Goal: Task Accomplishment & Management: Manage account settings

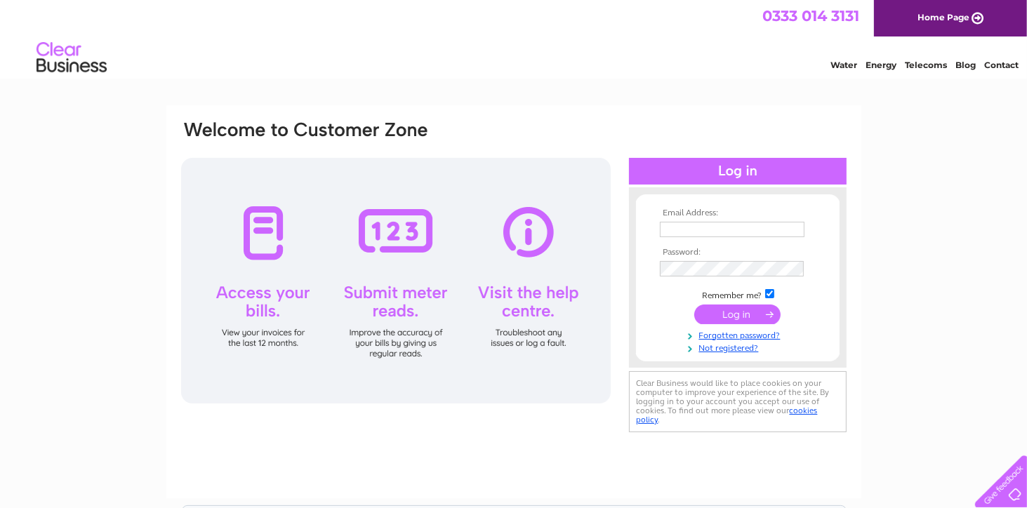
type input "[EMAIL_ADDRESS][DOMAIN_NAME]"
click at [721, 322] on input "submit" at bounding box center [737, 315] width 86 height 20
click at [723, 314] on input "submit" at bounding box center [737, 315] width 86 height 20
click at [719, 317] on input "submit" at bounding box center [737, 315] width 86 height 20
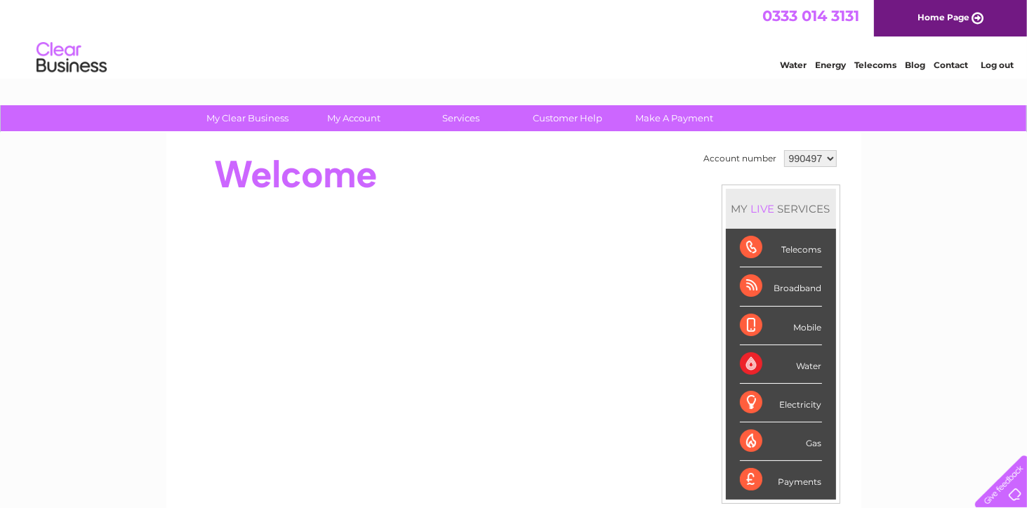
click at [883, 319] on div "My Clear Business Login Details My Details My Preferences Link Account My Accou…" at bounding box center [513, 499] width 1027 height 789
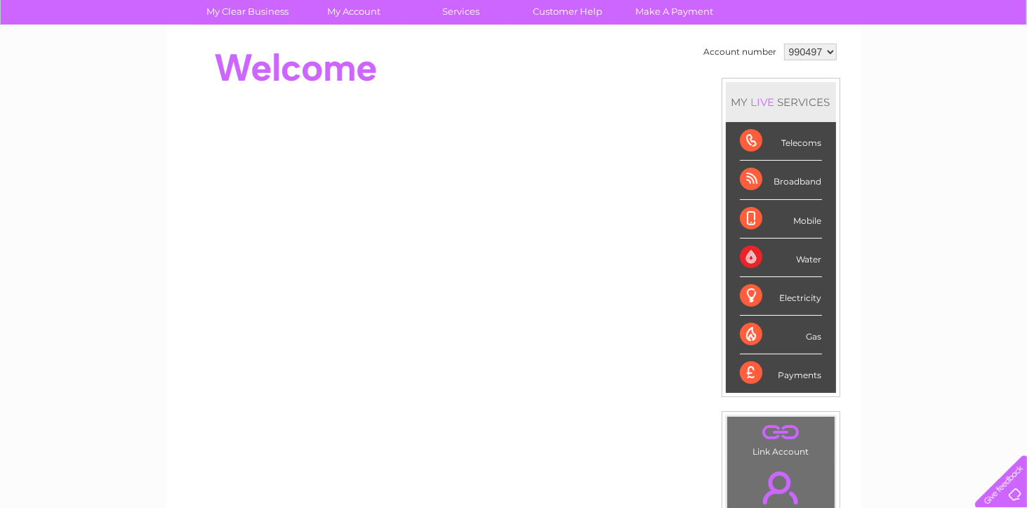
scroll to position [104, 0]
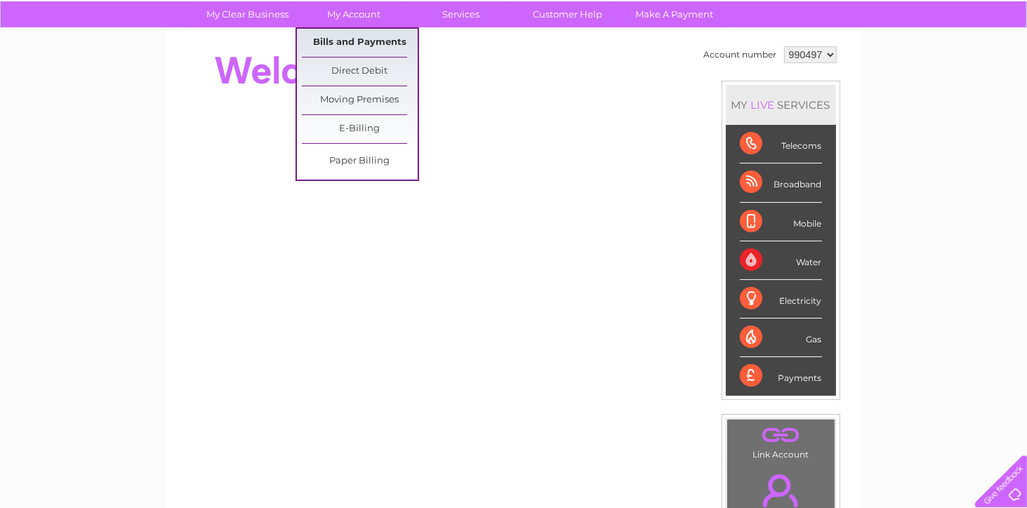
click at [342, 41] on link "Bills and Payments" at bounding box center [360, 43] width 116 height 28
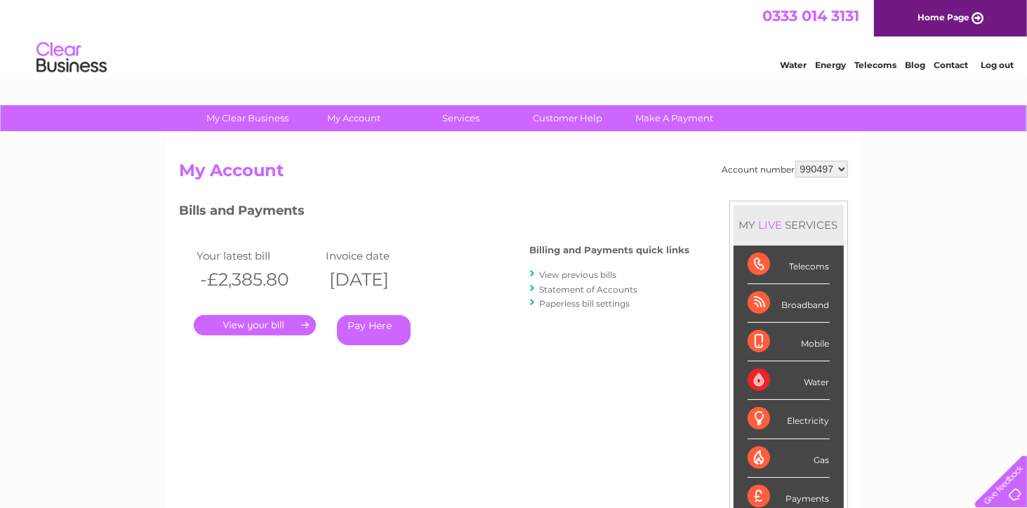
click at [491, 180] on h2 "My Account" at bounding box center [514, 174] width 668 height 27
click at [605, 286] on link "Statement of Accounts" at bounding box center [589, 289] width 98 height 11
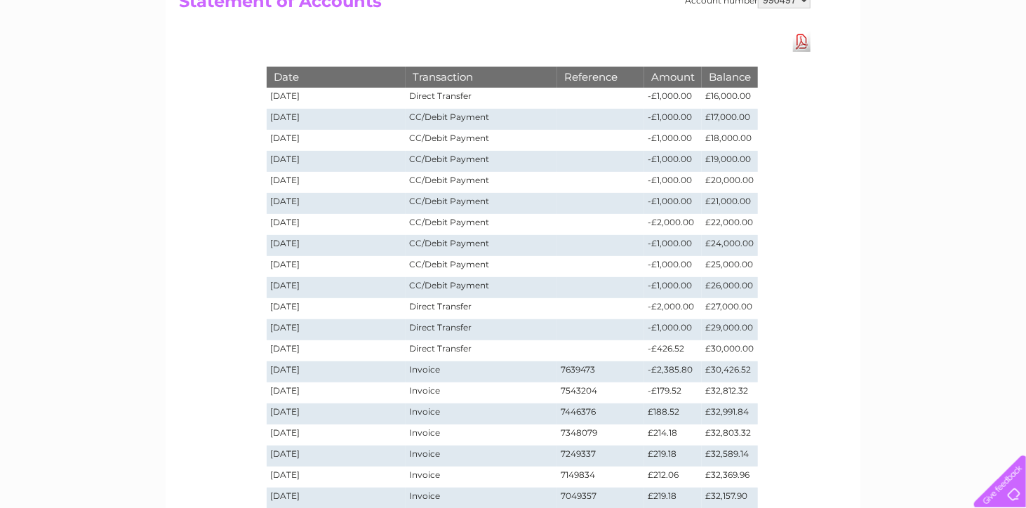
scroll to position [119, 0]
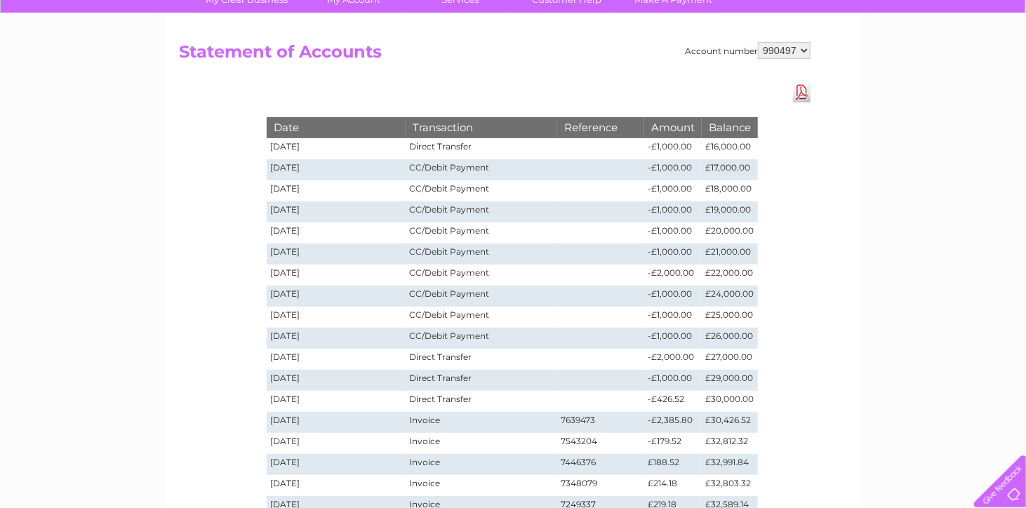
click at [806, 48] on select "990497" at bounding box center [784, 50] width 53 height 17
click at [104, 202] on div "My Clear Business Login Details My Details My Preferences Link Account My Accou…" at bounding box center [513, 404] width 1026 height 834
